Goal: Task Accomplishment & Management: Complete application form

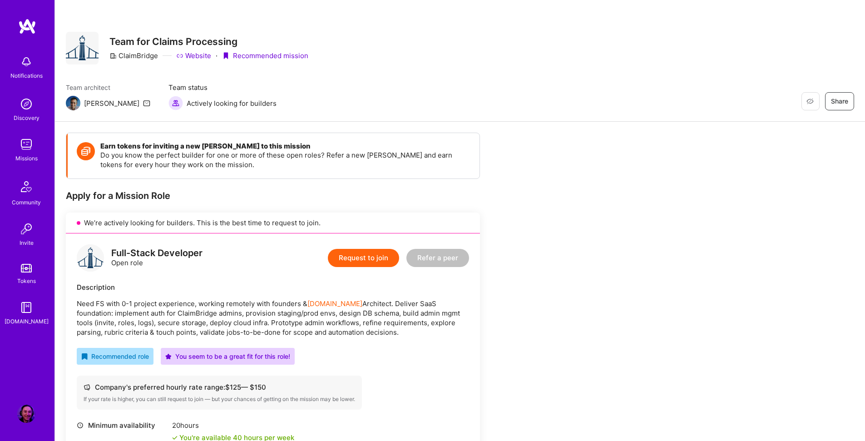
click at [28, 151] on img at bounding box center [26, 144] width 18 height 18
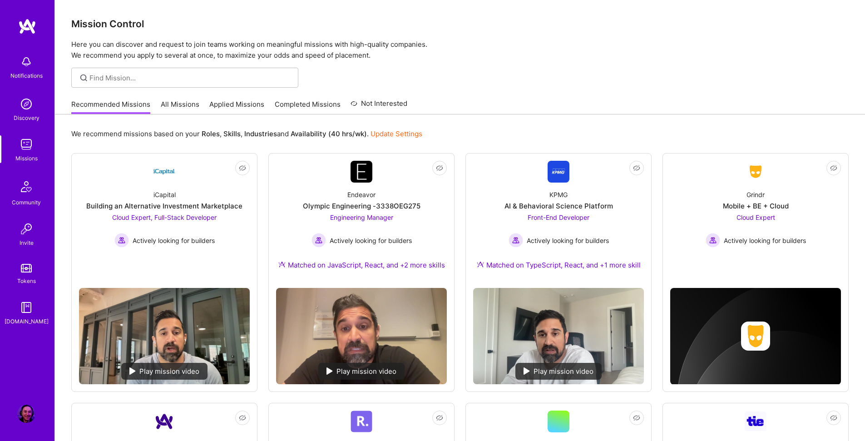
click at [232, 106] on link "Applied Missions" at bounding box center [236, 106] width 55 height 15
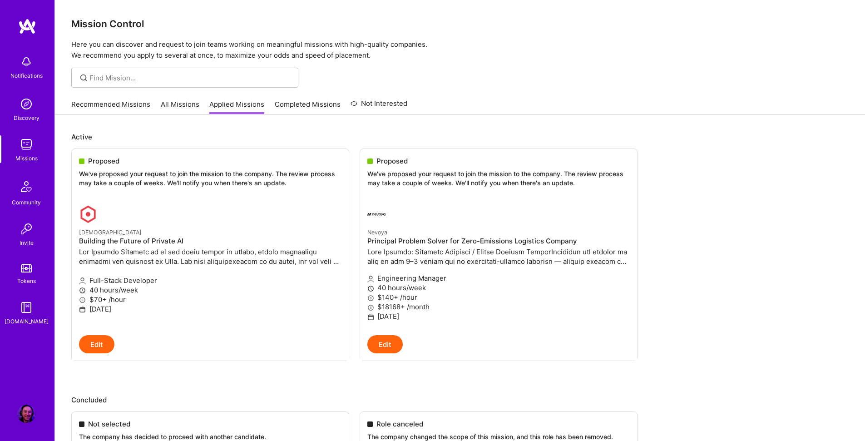
click at [119, 104] on link "Recommended Missions" at bounding box center [110, 106] width 79 height 15
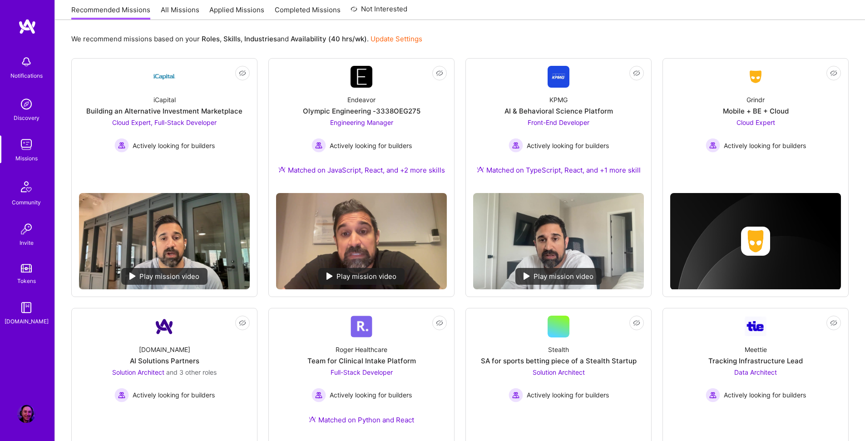
scroll to position [51, 0]
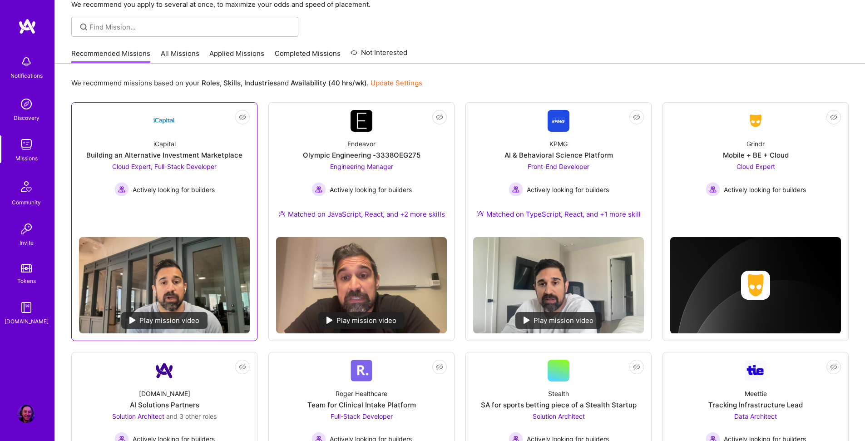
click at [99, 201] on link "Not Interested iCapital Building an Alternative Investment Marketplace Cloud Ex…" at bounding box center [164, 170] width 171 height 120
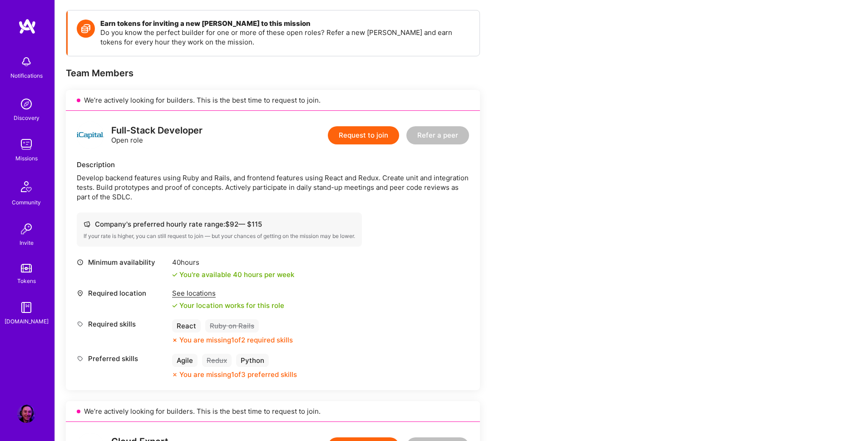
scroll to position [167, 0]
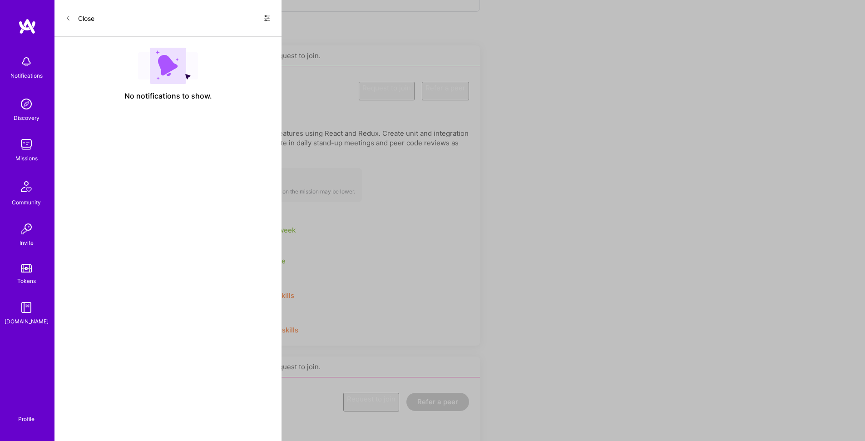
scroll to position [51, 0]
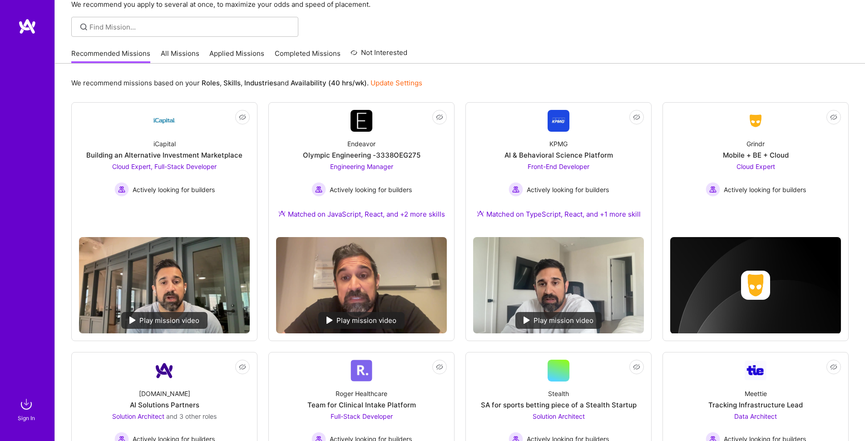
click at [222, 53] on link "Applied Missions" at bounding box center [236, 56] width 55 height 15
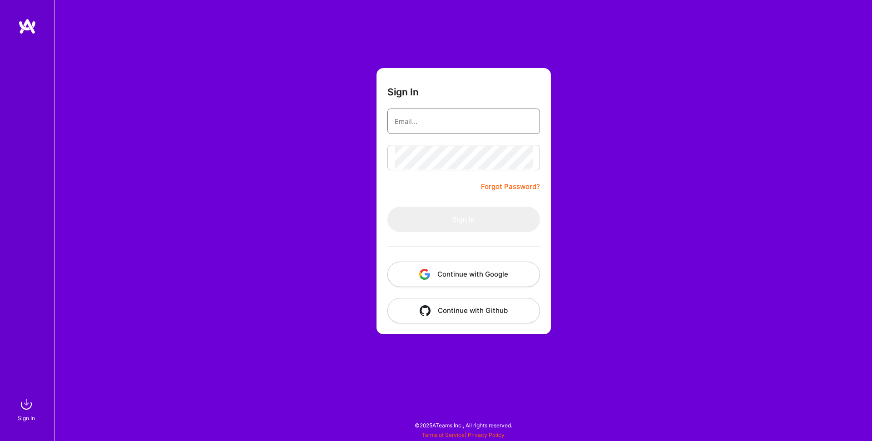
click at [397, 126] on input "email" at bounding box center [464, 121] width 138 height 23
type input "[EMAIL_ADDRESS][DOMAIN_NAME]"
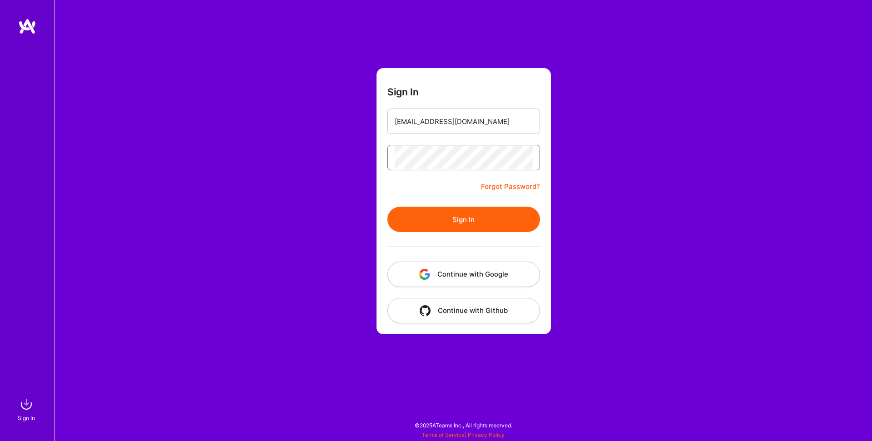
click at [387, 207] on button "Sign In" at bounding box center [463, 219] width 153 height 25
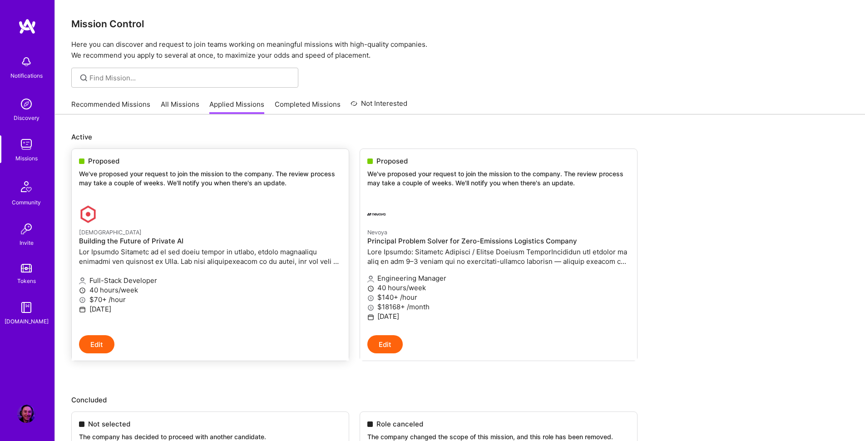
click at [204, 202] on link "[DEMOGRAPHIC_DATA] Building the Future of Private AI Full-Stack Developer 40 ho…" at bounding box center [210, 266] width 277 height 137
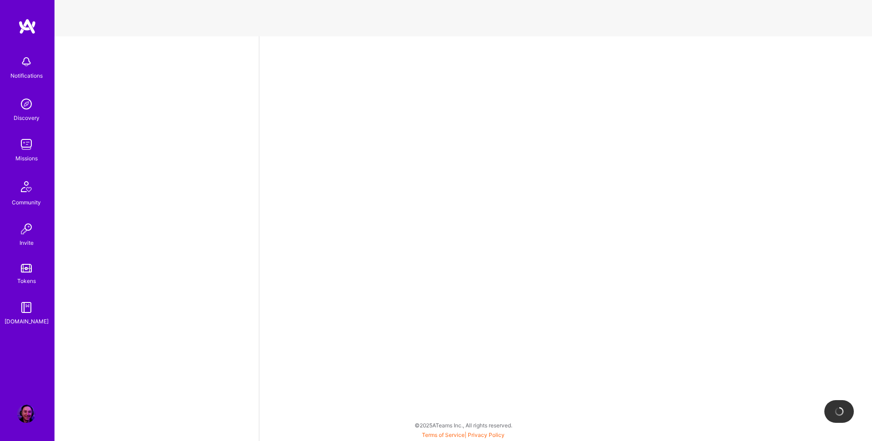
select select "US"
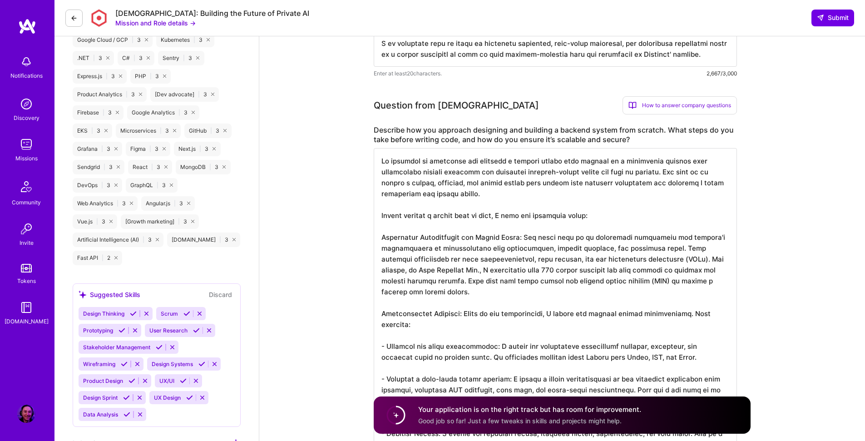
scroll to position [397, 0]
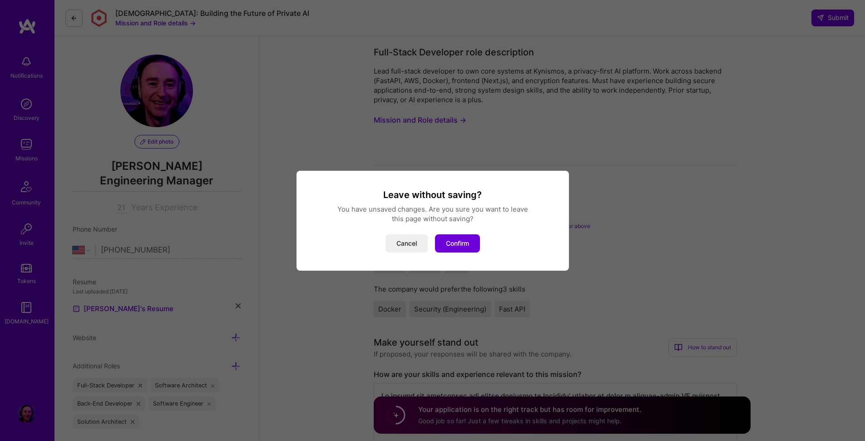
scroll to position [392, 0]
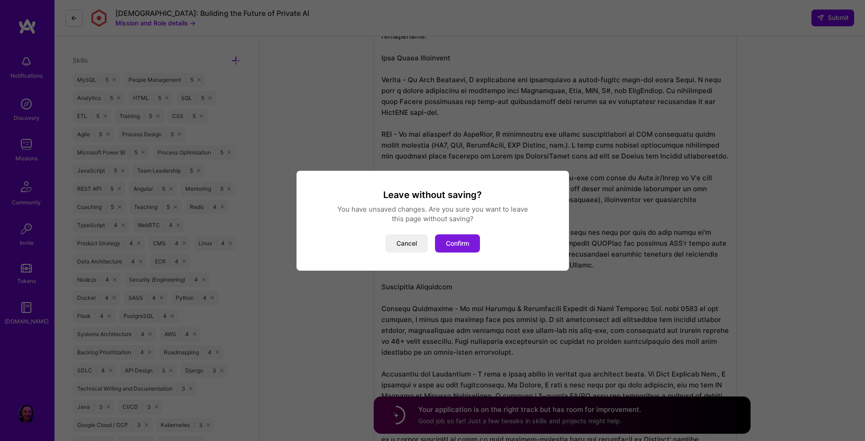
click at [449, 240] on button "Confirm" at bounding box center [457, 243] width 45 height 18
